Goal: Ask a question: Seek information or help from site administrators or community

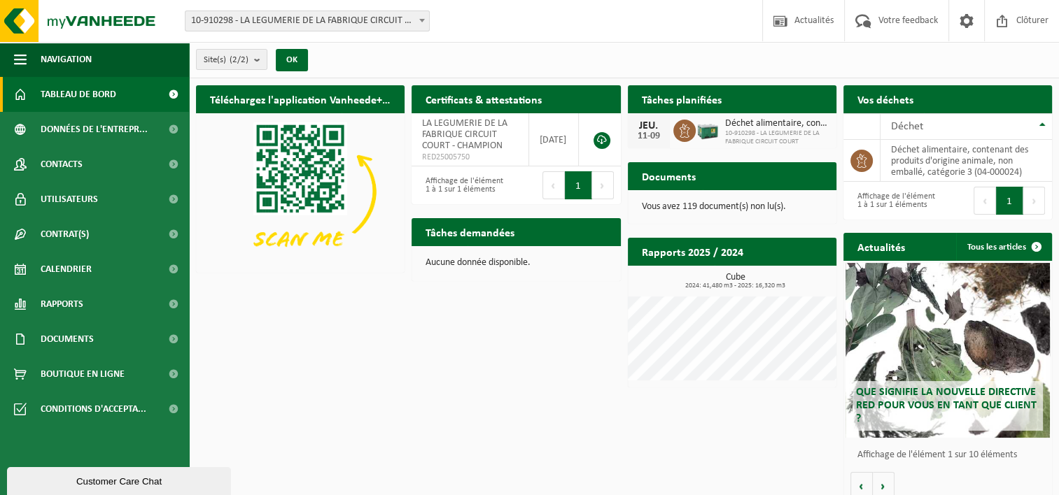
click at [421, 21] on b at bounding box center [422, 20] width 6 height 3
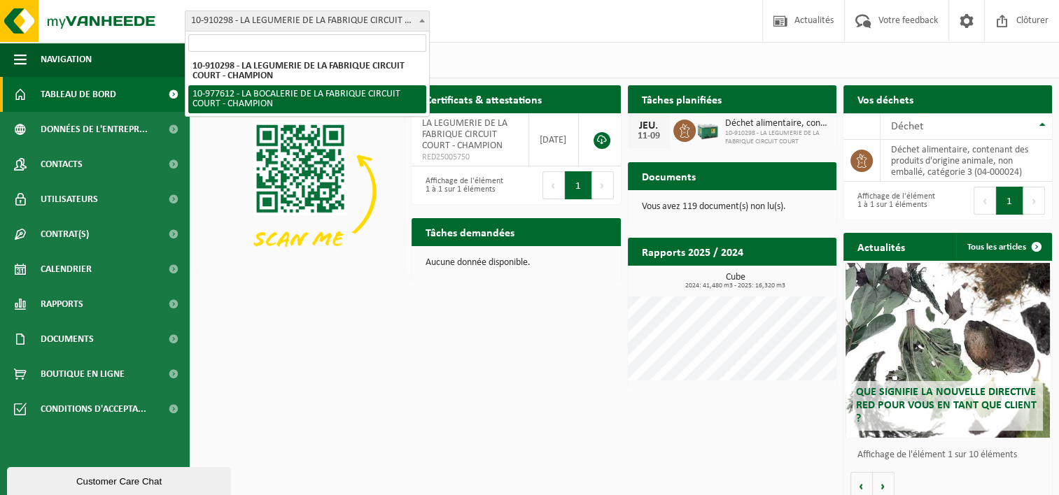
select select "159580"
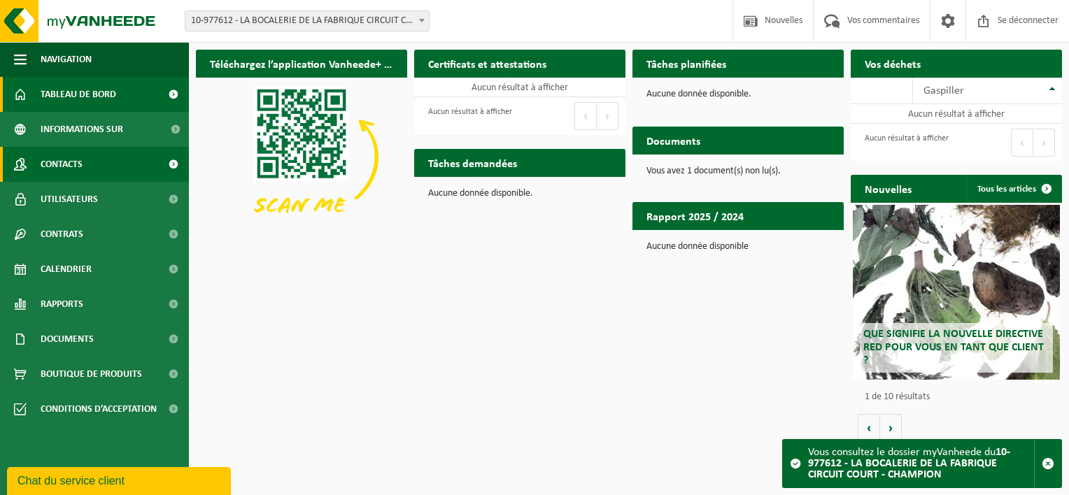
click at [91, 166] on link "Contacts" at bounding box center [94, 164] width 189 height 35
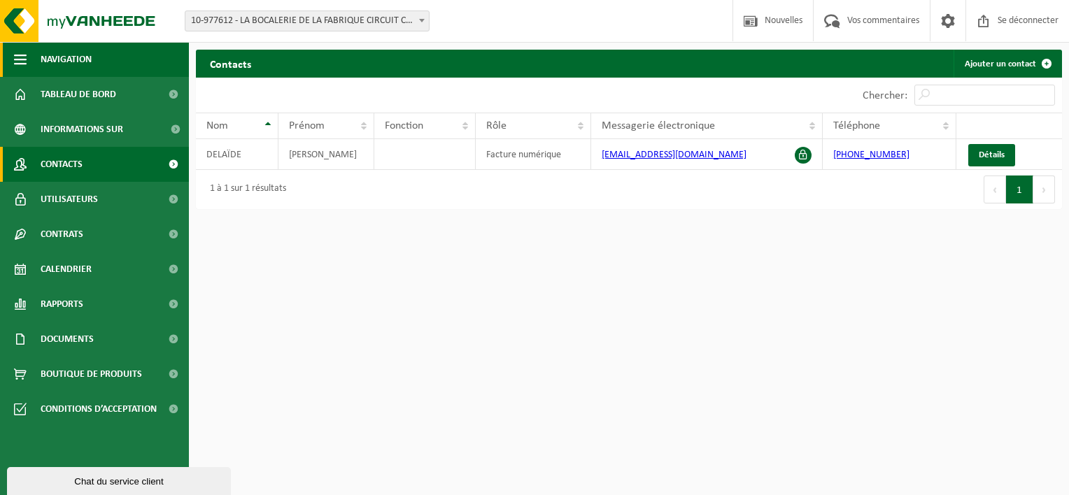
click at [71, 57] on span "Navigation" at bounding box center [66, 59] width 51 height 35
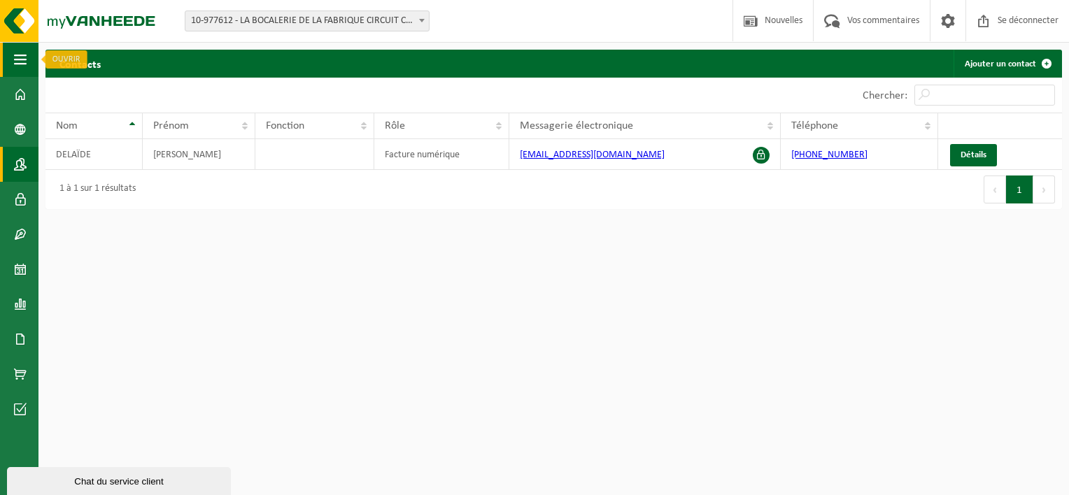
click at [22, 62] on span "button" at bounding box center [20, 59] width 13 height 35
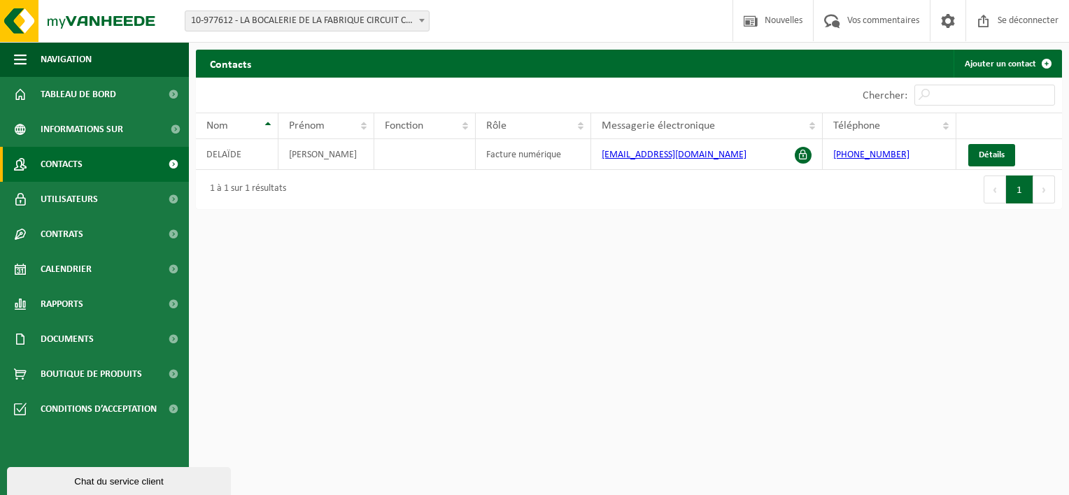
click at [85, 476] on div "Chat du service client" at bounding box center [118, 481] width 203 height 10
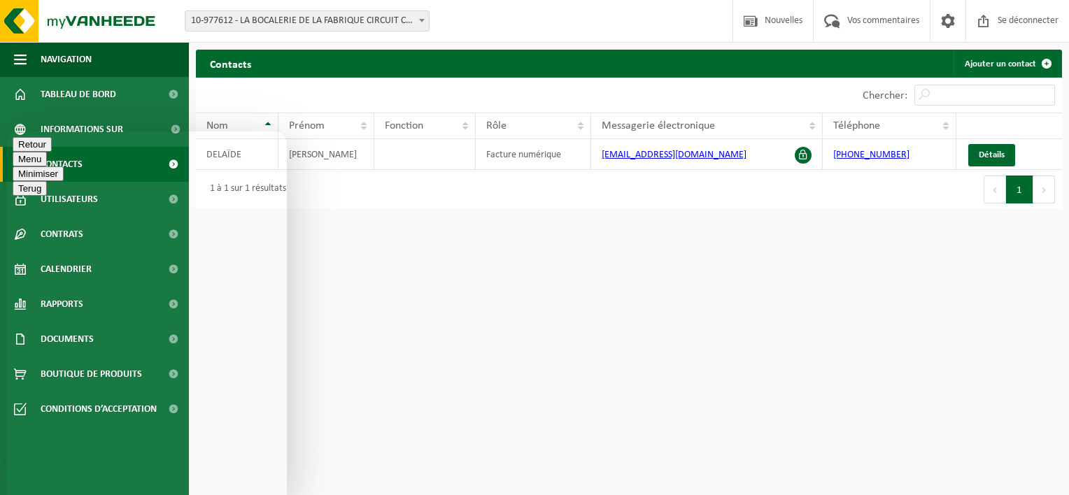
type textarea "Bonjour, Je ne trouve pas la BIO BOX prévue d'être échangée ce matin pour la Bo…"
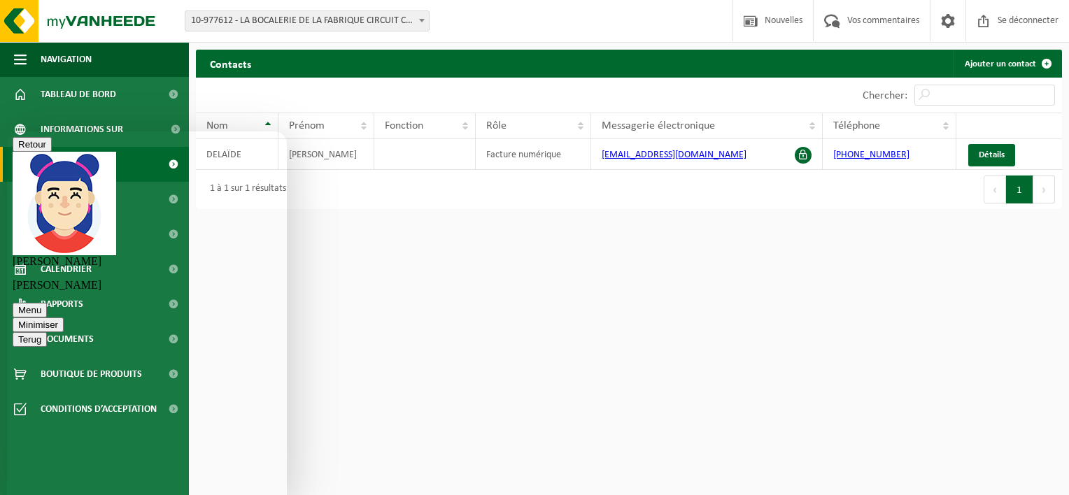
type textarea "J'ai vraiment besoin d'une BIO BOX ce matin car j'épluche des légumes"
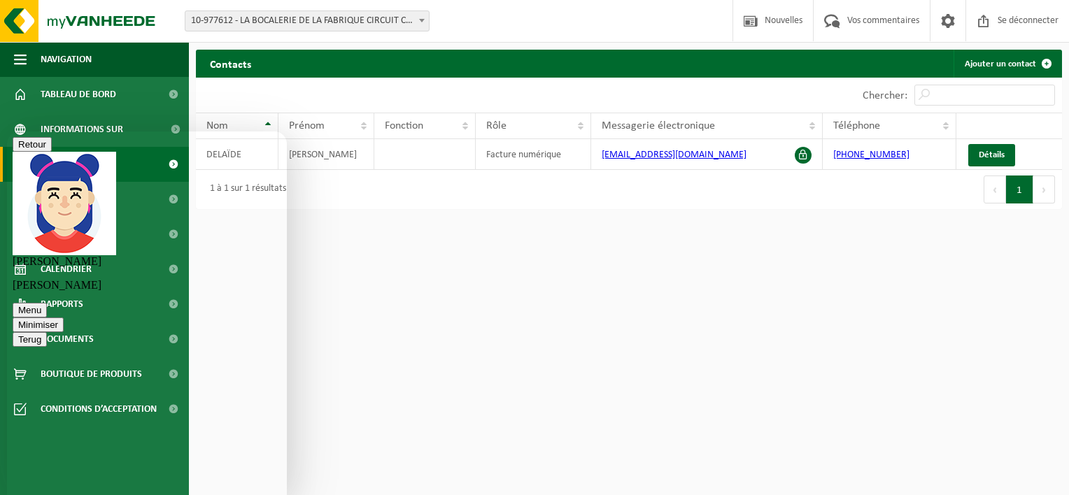
click at [47, 303] on button "Menu" at bounding box center [30, 310] width 34 height 15
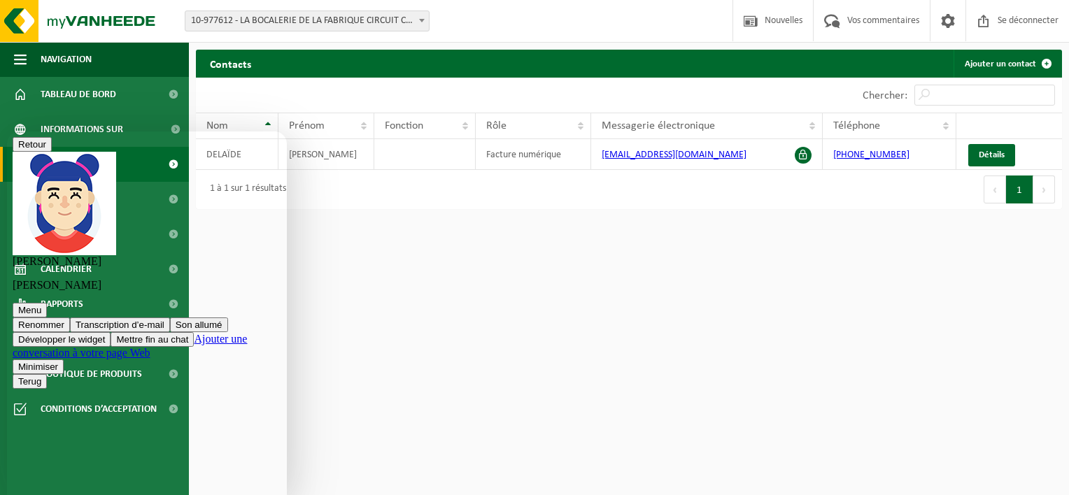
click at [451, 316] on html "Vestiging: 10-910298 - LA LÉGUMERIE DE LA FABRIQUE CIRCUIT COURT - CHAMPION 10-…" at bounding box center [534, 247] width 1069 height 495
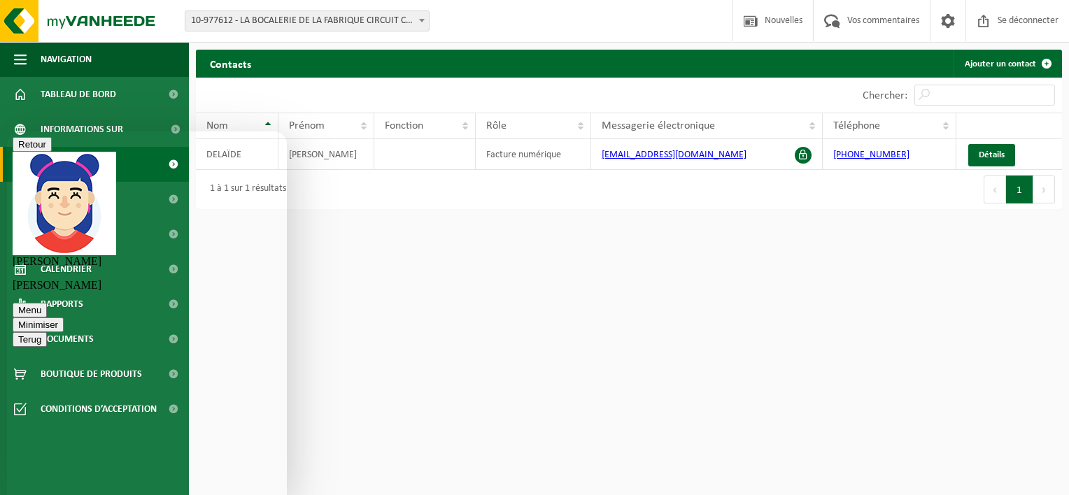
click at [64, 318] on button "Minimiser" at bounding box center [38, 325] width 51 height 15
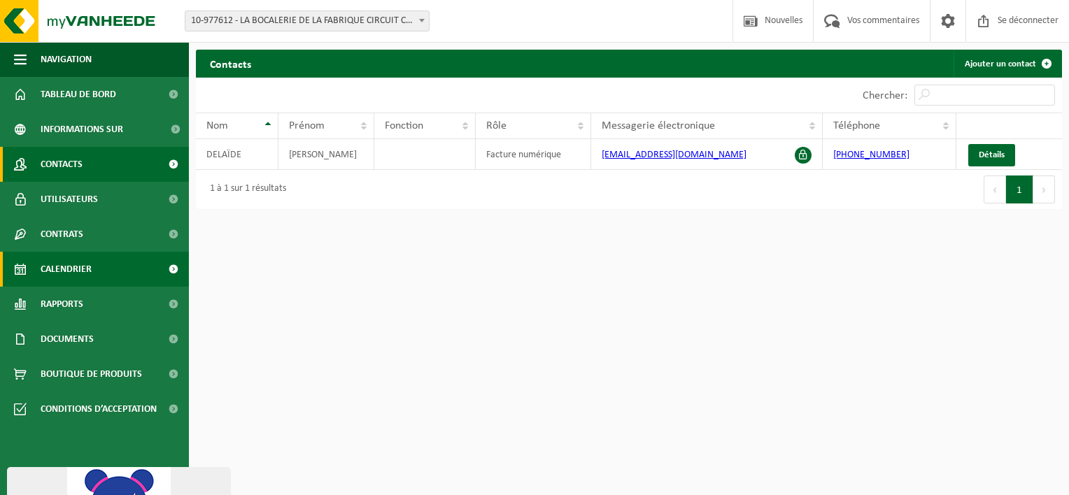
click at [71, 274] on span "Calendrier" at bounding box center [66, 269] width 51 height 35
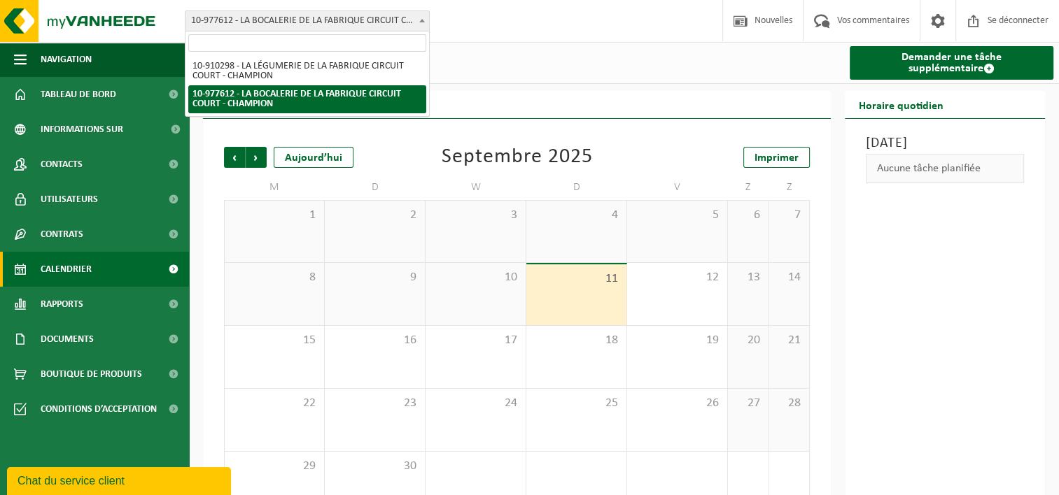
click at [424, 21] on b at bounding box center [422, 20] width 6 height 3
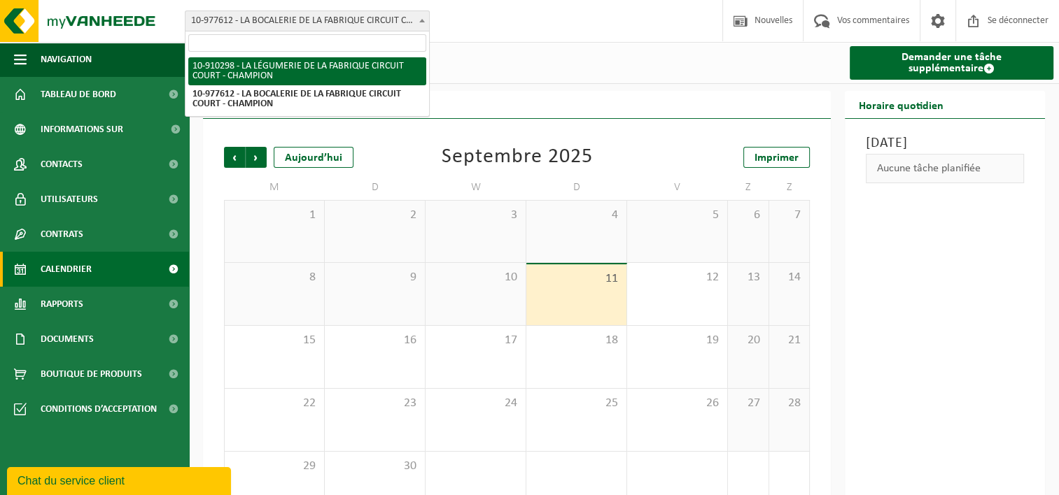
select select "125072"
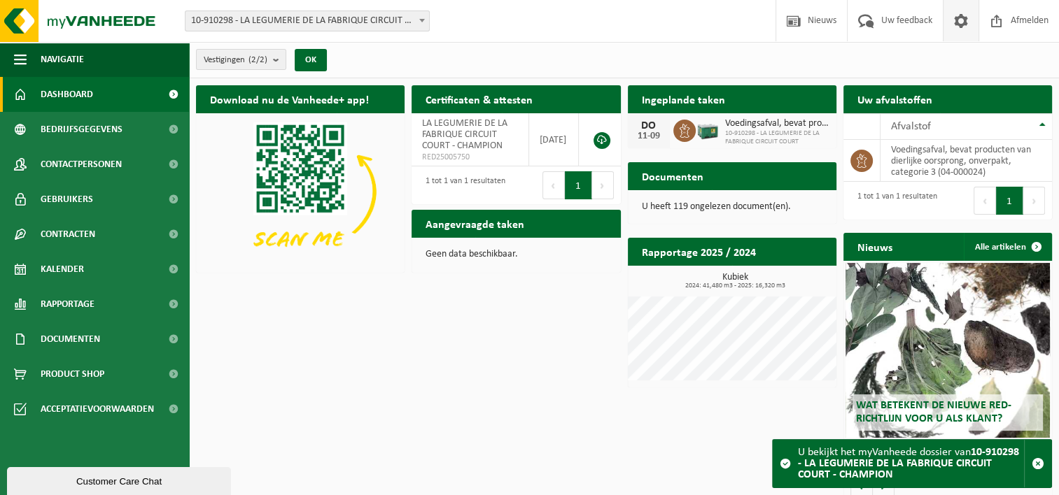
click at [963, 24] on span at bounding box center [960, 20] width 21 height 41
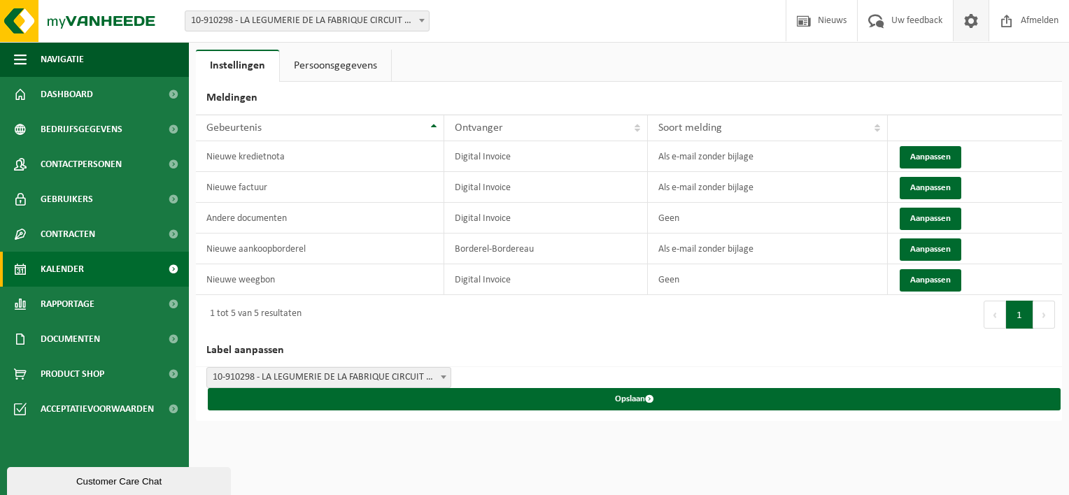
click at [52, 274] on span "Kalender" at bounding box center [62, 269] width 43 height 35
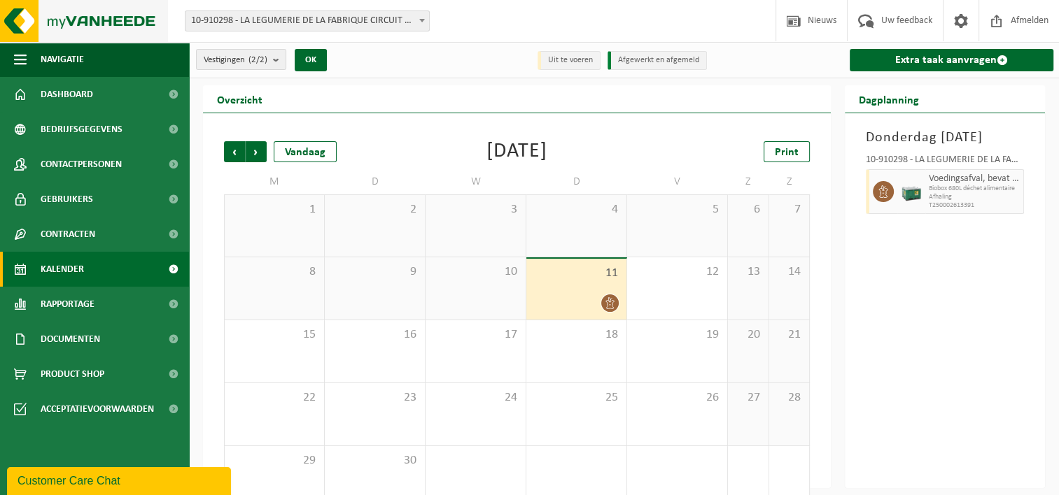
click at [15, 20] on img at bounding box center [84, 21] width 168 height 42
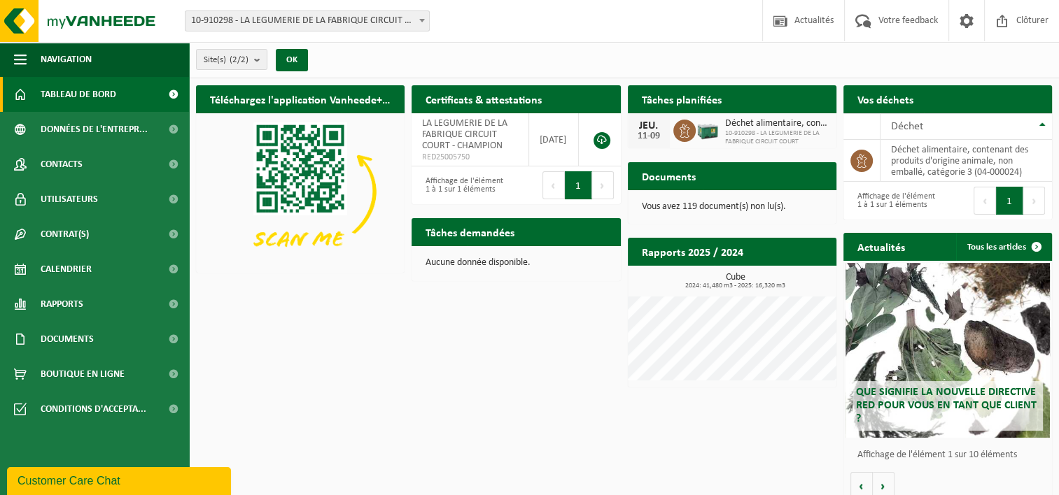
click at [15, 20] on img at bounding box center [84, 21] width 168 height 42
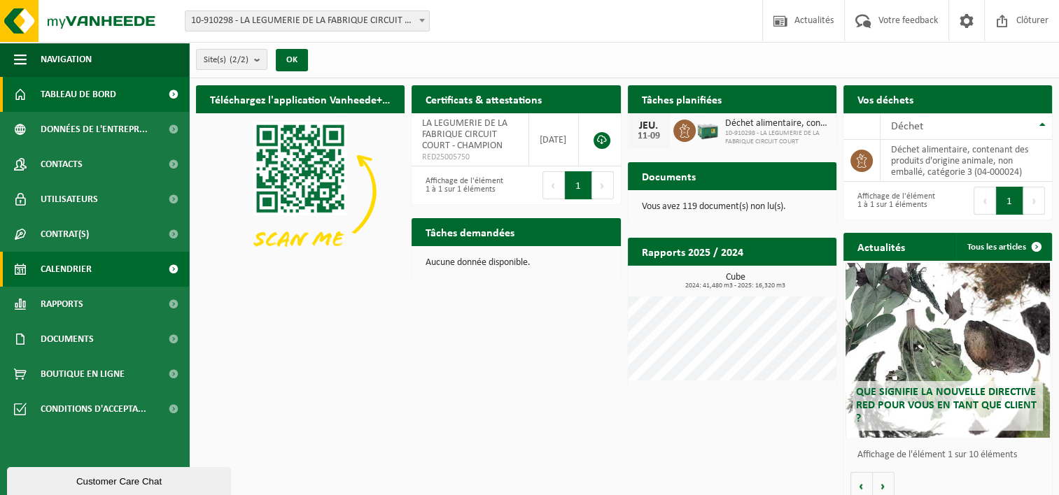
click at [53, 267] on span "Calendrier" at bounding box center [66, 269] width 51 height 35
